Goal: Find specific page/section: Find specific page/section

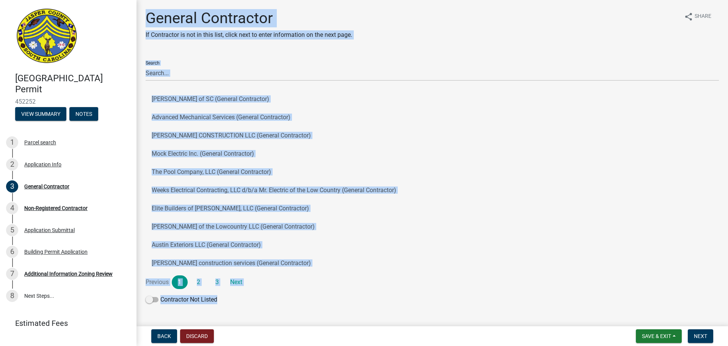
drag, startPoint x: 149, startPoint y: 12, endPoint x: 235, endPoint y: -27, distance: 94.4
click at [235, 0] on html "Internet Explorer does NOT work with GeoPermits. Get a new browser for more sec…" at bounding box center [364, 173] width 728 height 346
click at [150, 14] on h1 "General Contractor" at bounding box center [249, 18] width 207 height 18
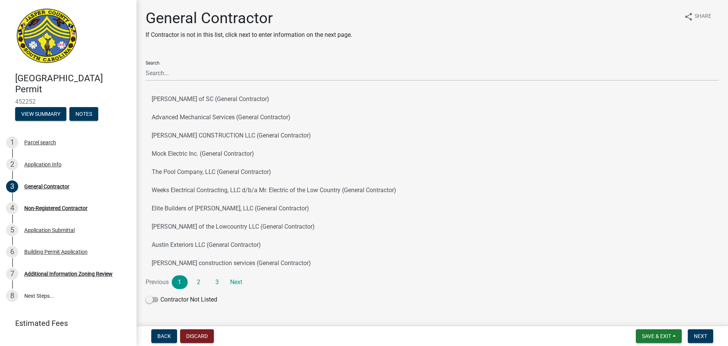
drag, startPoint x: 147, startPoint y: 16, endPoint x: 270, endPoint y: 310, distance: 318.7
click at [270, 310] on div "General Contractor If Contractor is not in this list, click next to enter infor…" at bounding box center [432, 161] width 585 height 305
click at [149, 7] on main "General Contractor If Contractor is not in this list, click next to enter infor…" at bounding box center [433, 161] width 592 height 323
drag, startPoint x: 149, startPoint y: 19, endPoint x: 327, endPoint y: 313, distance: 343.5
click at [328, 313] on div "General Contractor If Contractor is not in this list, click next to enter infor…" at bounding box center [432, 161] width 585 height 305
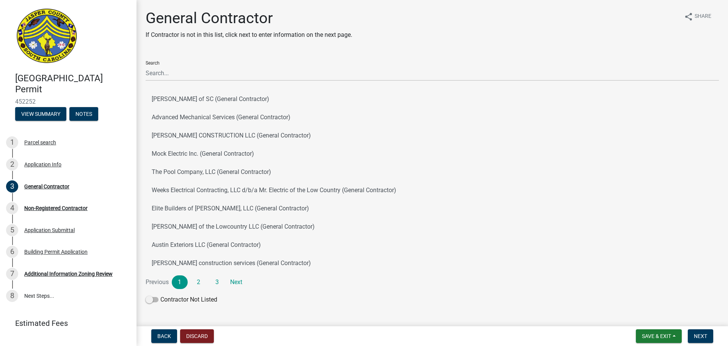
click at [236, 316] on main "General Contractor If Contractor is not in this list, click next to enter infor…" at bounding box center [433, 161] width 592 height 323
drag, startPoint x: 232, startPoint y: 313, endPoint x: 80, endPoint y: -46, distance: 389.7
click at [80, 0] on html "Internet Explorer does NOT work with GeoPermits. Get a new browser for more sec…" at bounding box center [364, 173] width 728 height 346
click at [235, 48] on div "General Contractor If Contractor is not in this list, click next to enter infor…" at bounding box center [432, 161] width 585 height 305
click at [149, 4] on main "General Contractor If Contractor is not in this list, click next to enter infor…" at bounding box center [433, 161] width 592 height 323
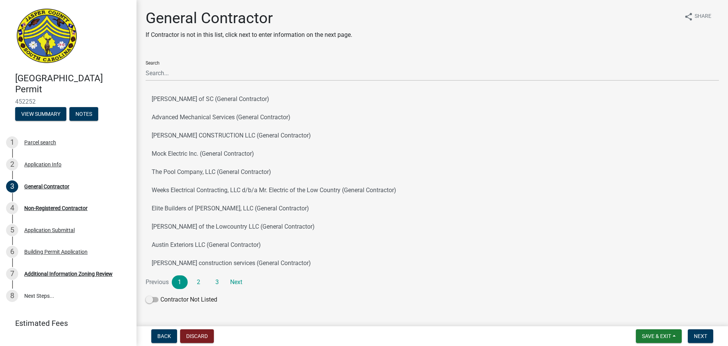
drag, startPoint x: 162, startPoint y: 22, endPoint x: 290, endPoint y: 300, distance: 306.4
click at [294, 299] on div "General Contractor If Contractor is not in this list, click next to enter infor…" at bounding box center [432, 161] width 585 height 305
click at [216, 313] on div "General Contractor If Contractor is not in this list, click next to enter infor…" at bounding box center [432, 161] width 585 height 305
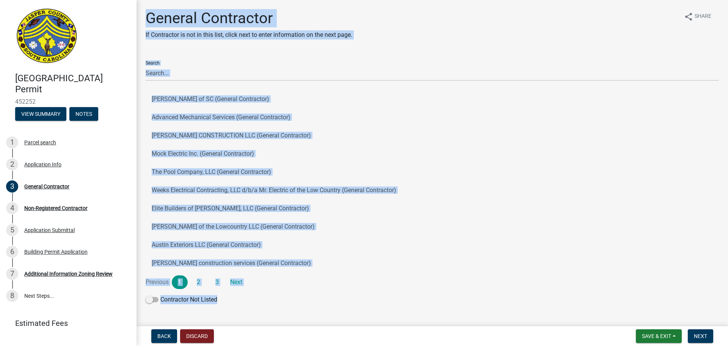
drag, startPoint x: 216, startPoint y: 313, endPoint x: 145, endPoint y: 15, distance: 306.1
click at [145, 15] on div "General Contractor If Contractor is not in this list, click next to enter infor…" at bounding box center [432, 161] width 585 height 305
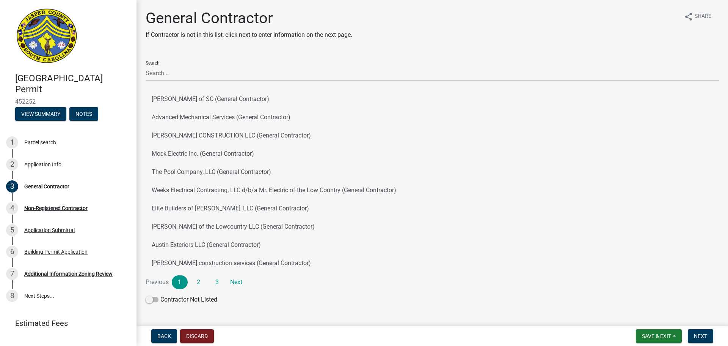
scroll to position [14, 0]
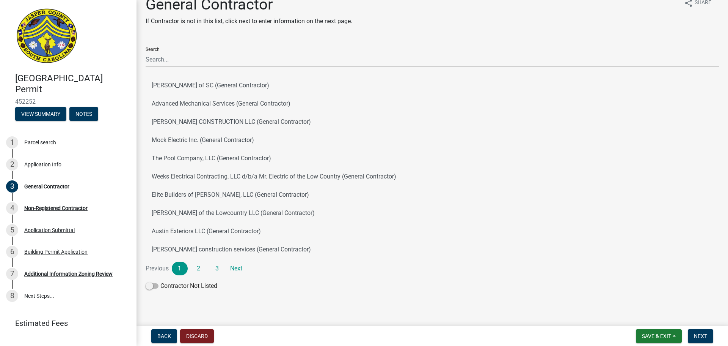
drag, startPoint x: 147, startPoint y: 16, endPoint x: 280, endPoint y: 313, distance: 325.5
click at [291, 322] on main "General Contractor If Contractor is not in this list, click next to enter infor…" at bounding box center [433, 161] width 592 height 323
click at [238, 297] on div "General Contractor If Contractor is not in this list, click next to enter infor…" at bounding box center [432, 147] width 585 height 305
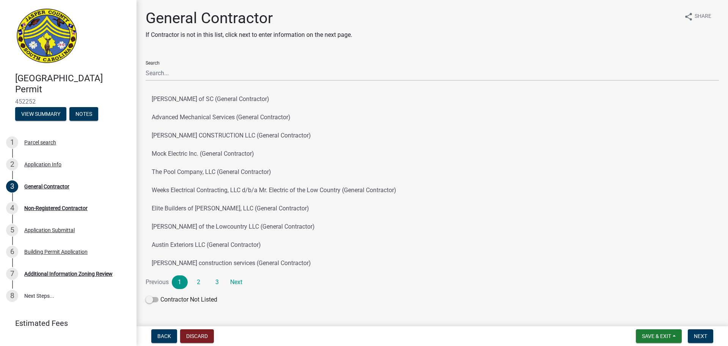
drag, startPoint x: 229, startPoint y: 308, endPoint x: 134, endPoint y: -33, distance: 353.8
click at [134, 0] on html "Internet Explorer does NOT work with GeoPermits. Get a new browser for more sec…" at bounding box center [364, 173] width 728 height 346
click at [150, 21] on h1 "General Contractor" at bounding box center [249, 18] width 207 height 18
click at [148, 19] on h1 "General Contractor" at bounding box center [249, 18] width 207 height 18
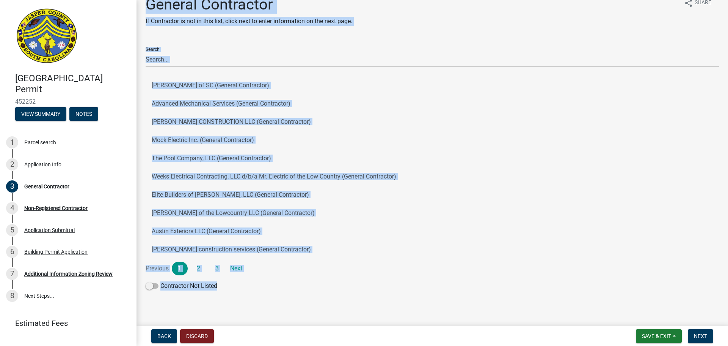
drag, startPoint x: 147, startPoint y: 17, endPoint x: 298, endPoint y: 333, distance: 350.6
click at [298, 333] on wm-app "[GEOGRAPHIC_DATA] Permit 452252 View Summary Notes 1 Parcel search 2 Applicatio…" at bounding box center [364, 173] width 728 height 346
click at [219, 313] on main "General Contractor If Contractor is not in this list, click next to enter infor…" at bounding box center [433, 161] width 592 height 323
